Goal: Task Accomplishment & Management: Manage account settings

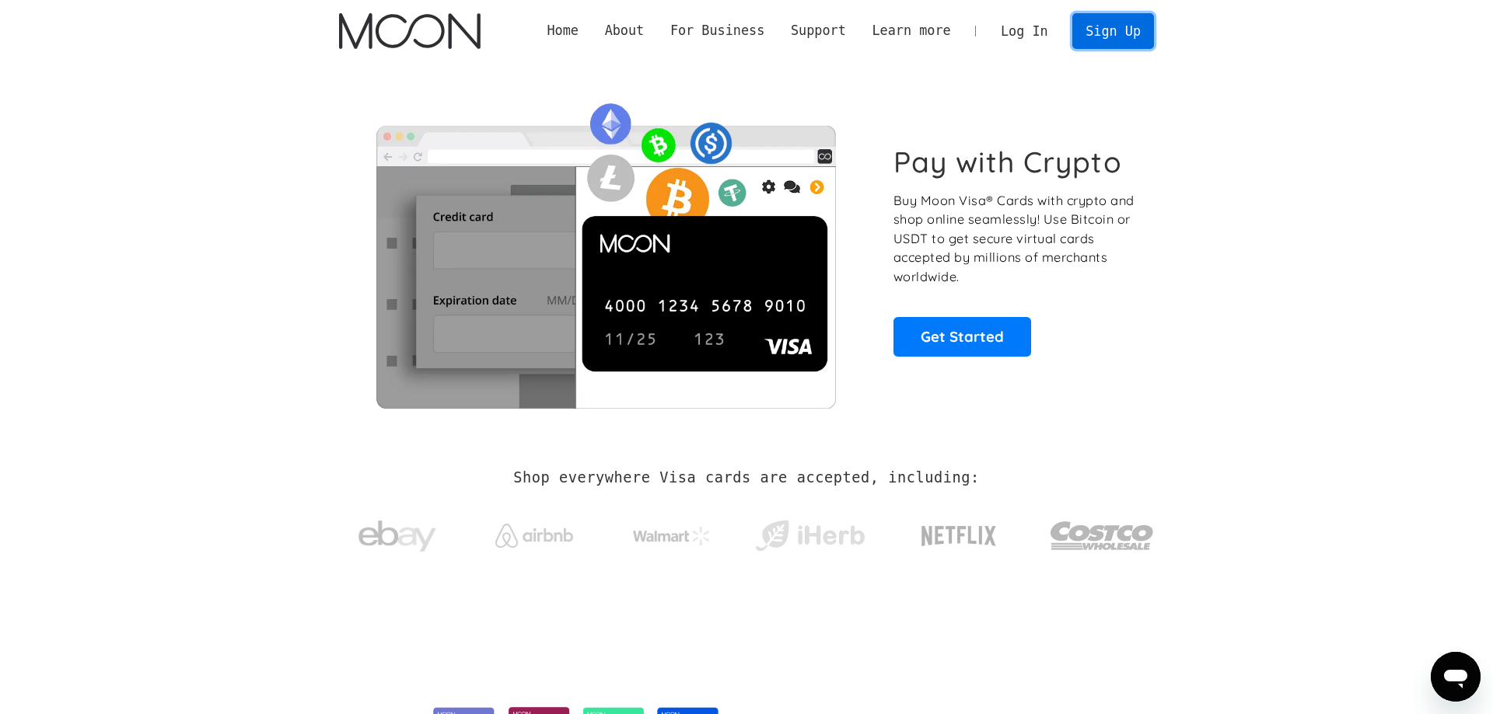
click at [1108, 32] on link "Sign Up" at bounding box center [1112, 30] width 81 height 35
click at [1008, 33] on link "Log In" at bounding box center [1023, 31] width 73 height 34
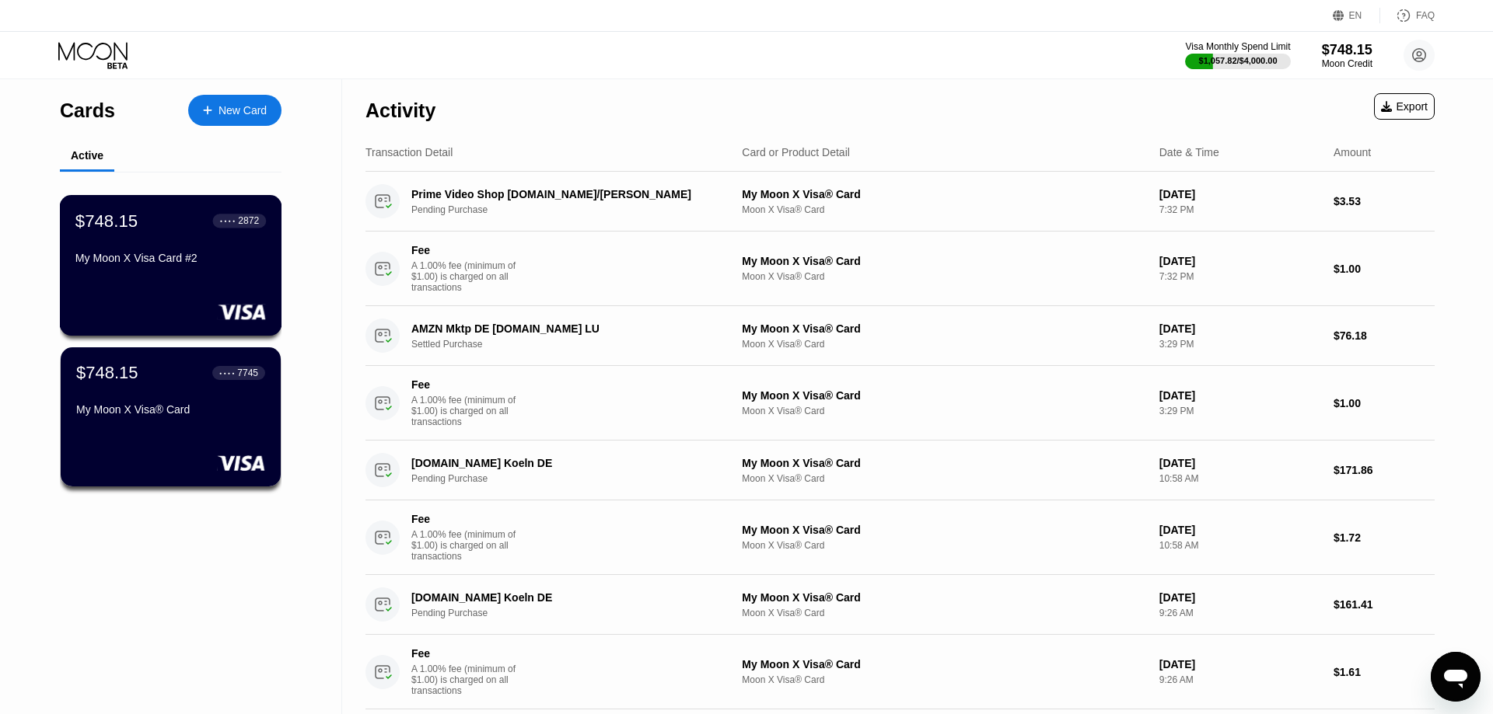
click at [184, 264] on div "My Moon X Visa Card #2" at bounding box center [170, 258] width 190 height 12
click at [190, 416] on div "My Moon X Visa® Card" at bounding box center [170, 409] width 190 height 12
